Goal: Task Accomplishment & Management: Manage account settings

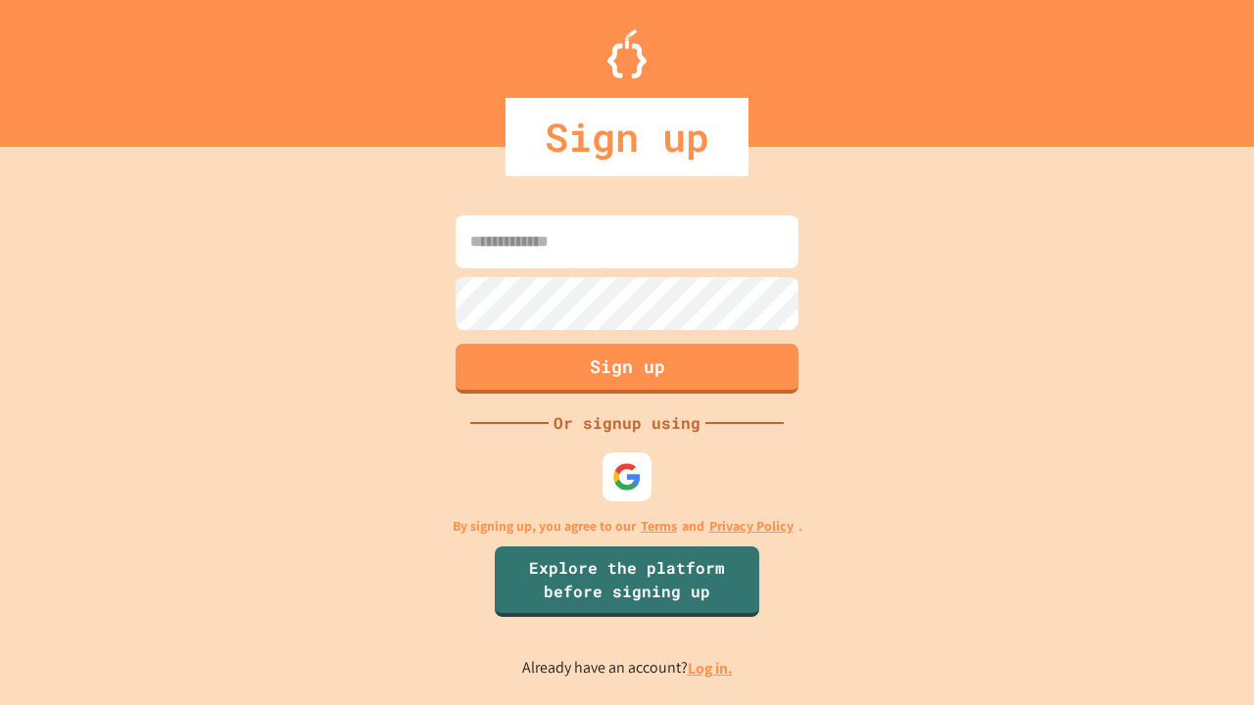
click at [711, 668] on link "Log in." at bounding box center [710, 668] width 45 height 21
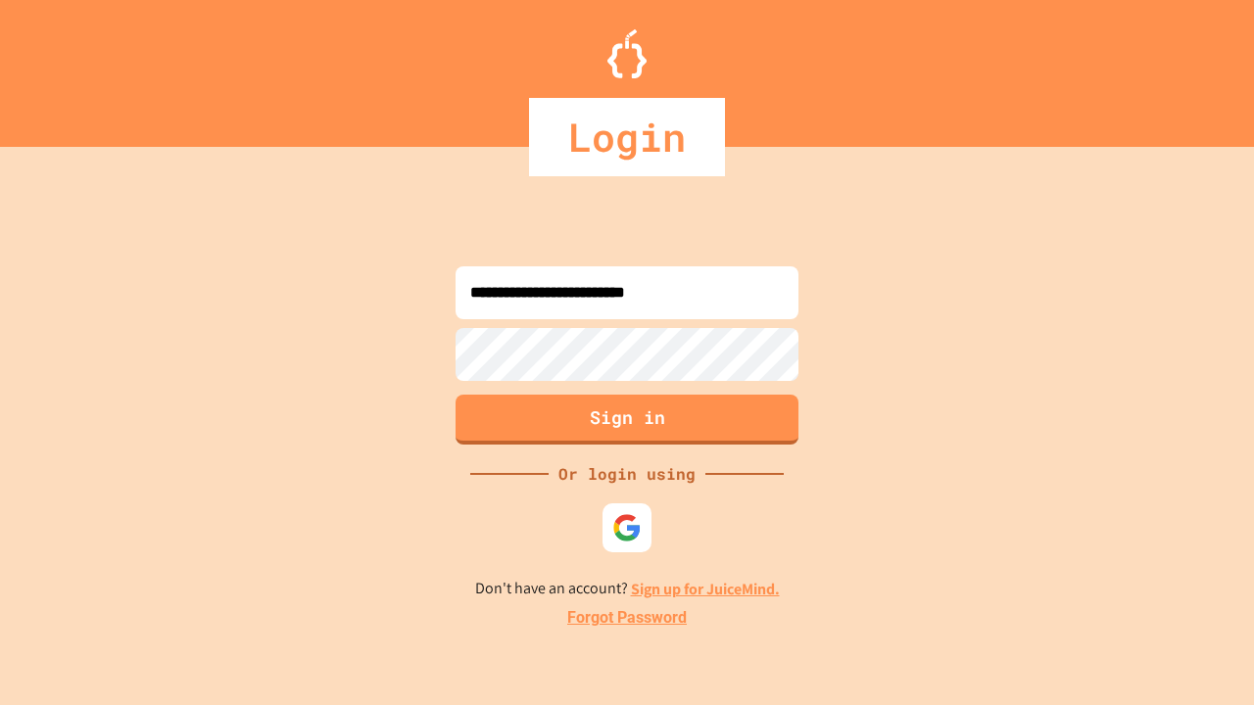
type input "**********"
